Goal: Information Seeking & Learning: Learn about a topic

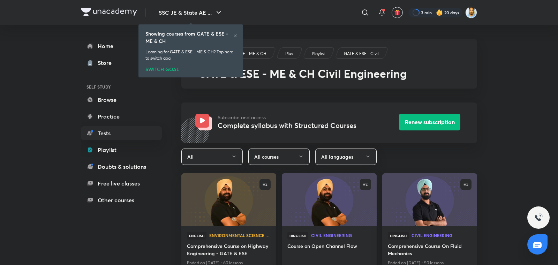
click at [235, 36] on icon at bounding box center [235, 35] width 3 height 3
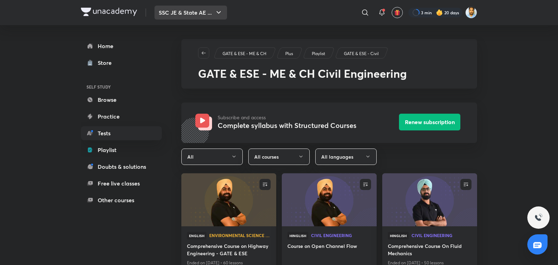
click at [202, 16] on button "SSC JE & State AE ..." at bounding box center [190, 13] width 72 height 14
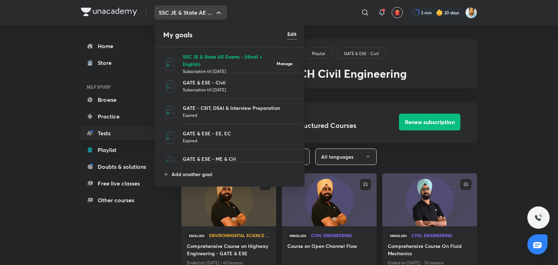
click at [195, 56] on p "SSC JE & State AE Exams - (Hindi + English)" at bounding box center [228, 60] width 90 height 15
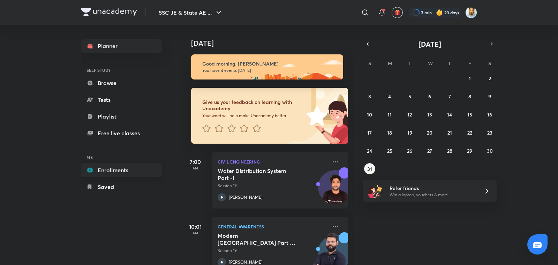
click at [122, 167] on link "Enrollments" at bounding box center [121, 170] width 81 height 14
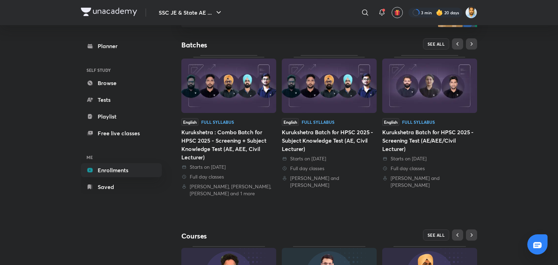
scroll to position [129, 0]
click at [437, 46] on span "SEE ALL" at bounding box center [435, 44] width 17 height 5
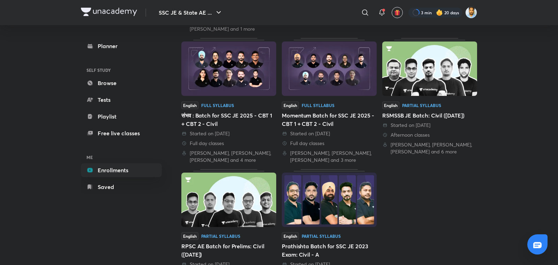
scroll to position [208, 0]
click at [256, 117] on div "संभव : Batch for SSC JE 2025 - CBT 1 + CBT 2 - Civil" at bounding box center [228, 119] width 95 height 17
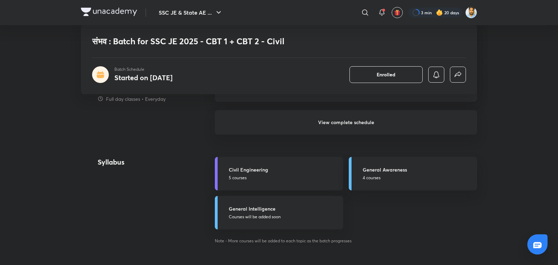
scroll to position [612, 0]
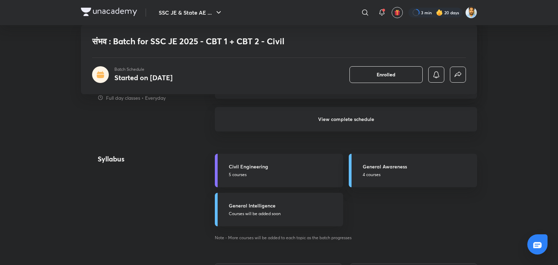
click at [350, 116] on h6 "View complete schedule" at bounding box center [346, 119] width 262 height 24
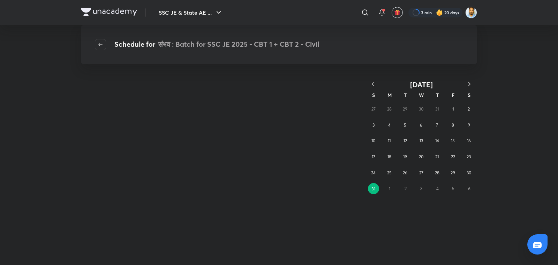
click at [374, 85] on icon "button" at bounding box center [372, 83] width 7 height 7
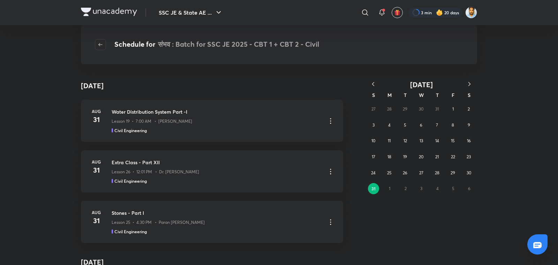
click at [374, 85] on icon "button" at bounding box center [372, 83] width 7 height 7
click at [455, 157] on button "27" at bounding box center [452, 156] width 11 height 11
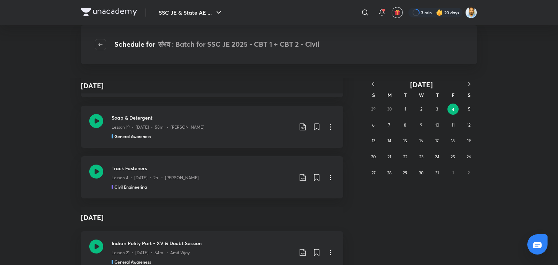
scroll to position [3832, 0]
click at [408, 141] on button "15" at bounding box center [404, 140] width 11 height 11
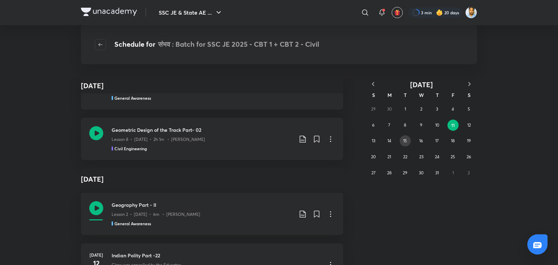
scroll to position [259, 0]
click at [435, 155] on abbr "24" at bounding box center [437, 156] width 5 height 5
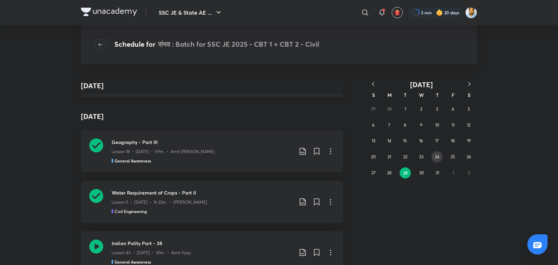
scroll to position [1079, 0]
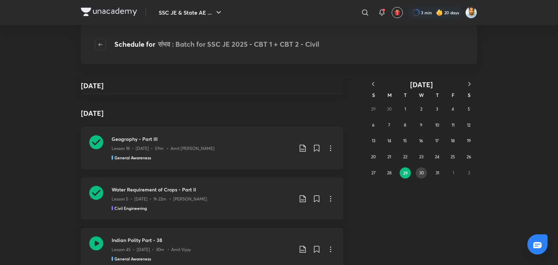
click at [423, 174] on abbr "30" at bounding box center [421, 172] width 5 height 5
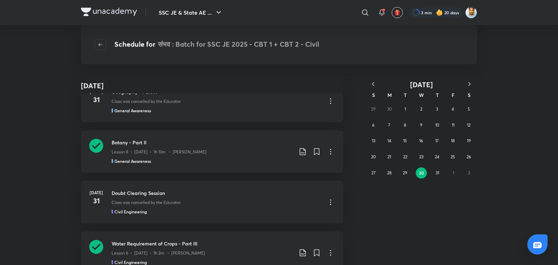
scroll to position [0, 0]
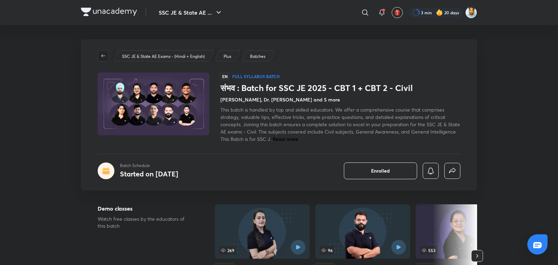
click at [100, 56] on icon "button" at bounding box center [103, 56] width 6 height 6
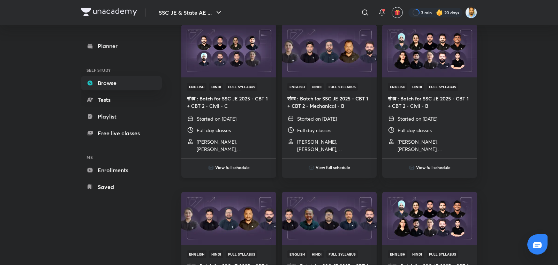
scroll to position [750, 0]
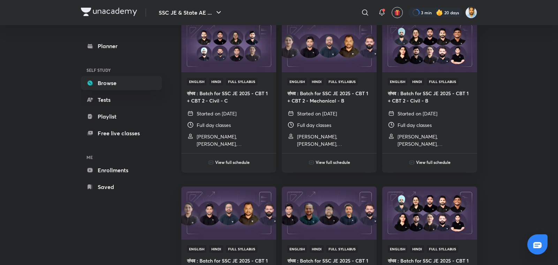
click at [243, 99] on h4 "संभव : Batch for SSC JE 2025 - CBT 1 + CBT 2 - Civil - C" at bounding box center [229, 97] width 84 height 15
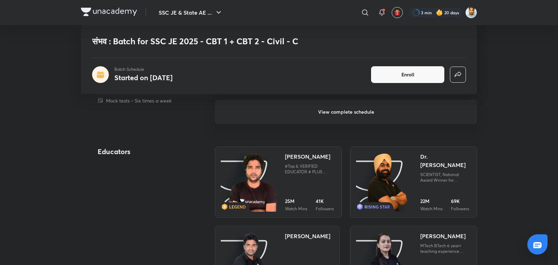
scroll to position [610, 0]
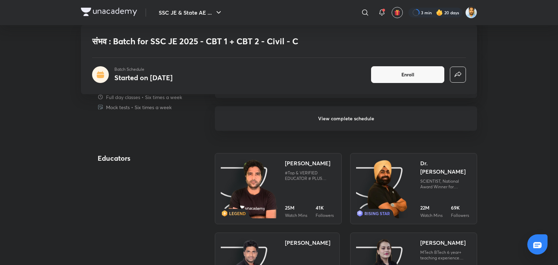
click at [353, 114] on h6 "View complete schedule" at bounding box center [346, 118] width 262 height 24
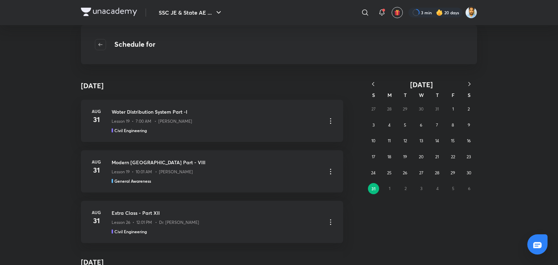
click at [374, 80] on icon "button" at bounding box center [372, 83] width 7 height 7
click at [417, 140] on button "16" at bounding box center [420, 140] width 11 height 11
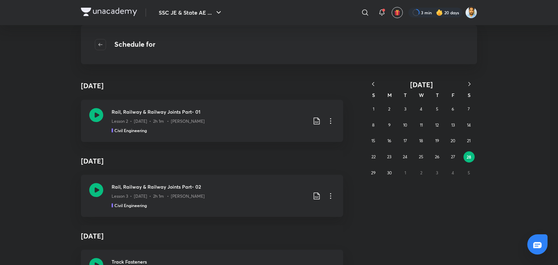
click at [375, 83] on icon "button" at bounding box center [372, 83] width 7 height 7
click at [104, 48] on button "button" at bounding box center [100, 44] width 11 height 11
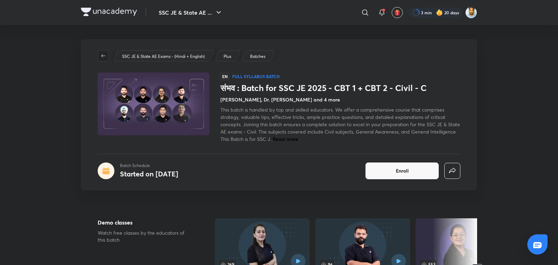
click at [105, 57] on icon "button" at bounding box center [103, 56] width 6 height 6
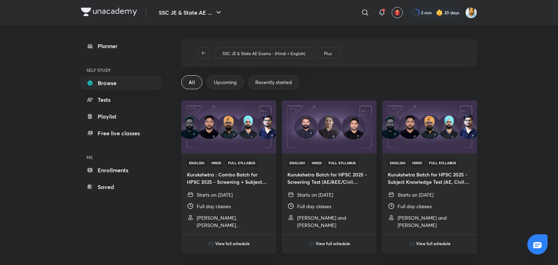
click at [338, 189] on div "English Hindi Full Syllabus Kurukshetra Batch for HPSC 2025 - Screening Test (A…" at bounding box center [329, 193] width 95 height 81
